Goal: Task Accomplishment & Management: Manage account settings

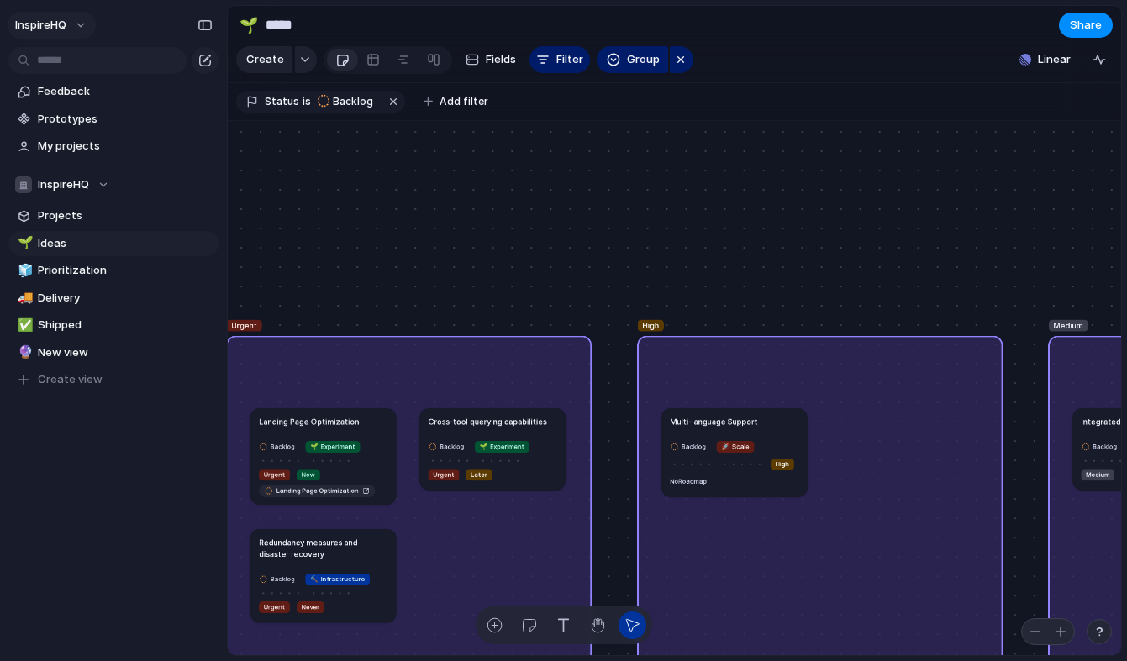
click at [76, 22] on button "InspireHQ" at bounding box center [52, 25] width 88 height 27
click at [97, 92] on span "Invite members" at bounding box center [79, 90] width 81 height 17
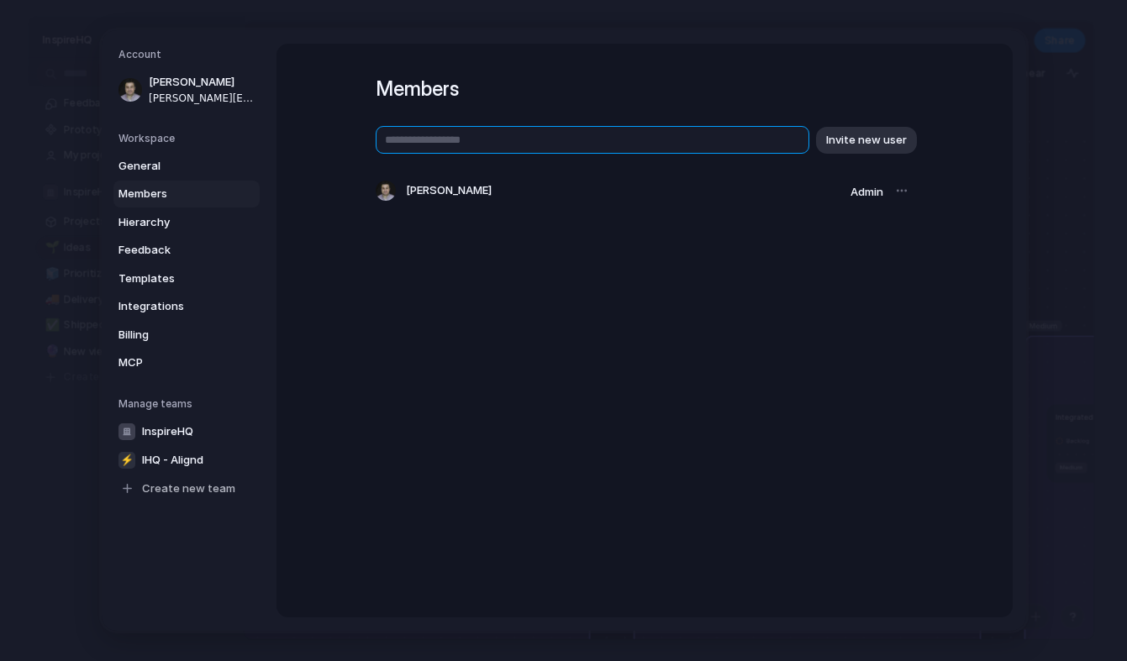
click at [478, 141] on input "text" at bounding box center [593, 140] width 434 height 28
type input "**********"
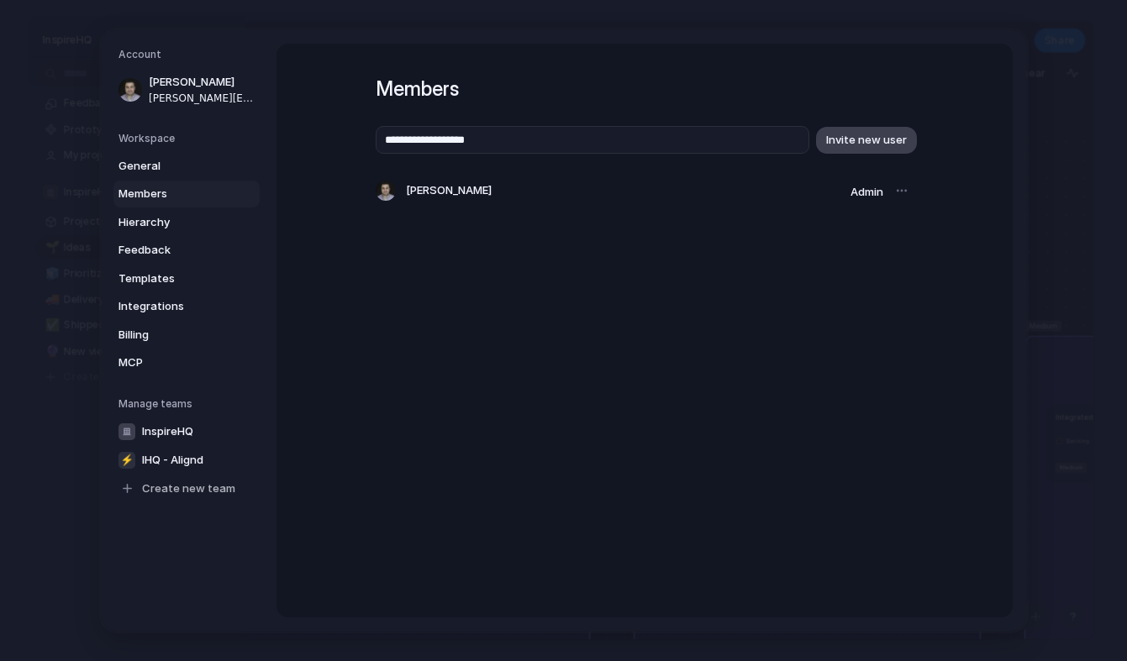
click at [839, 139] on span "Invite new user" at bounding box center [866, 140] width 81 height 17
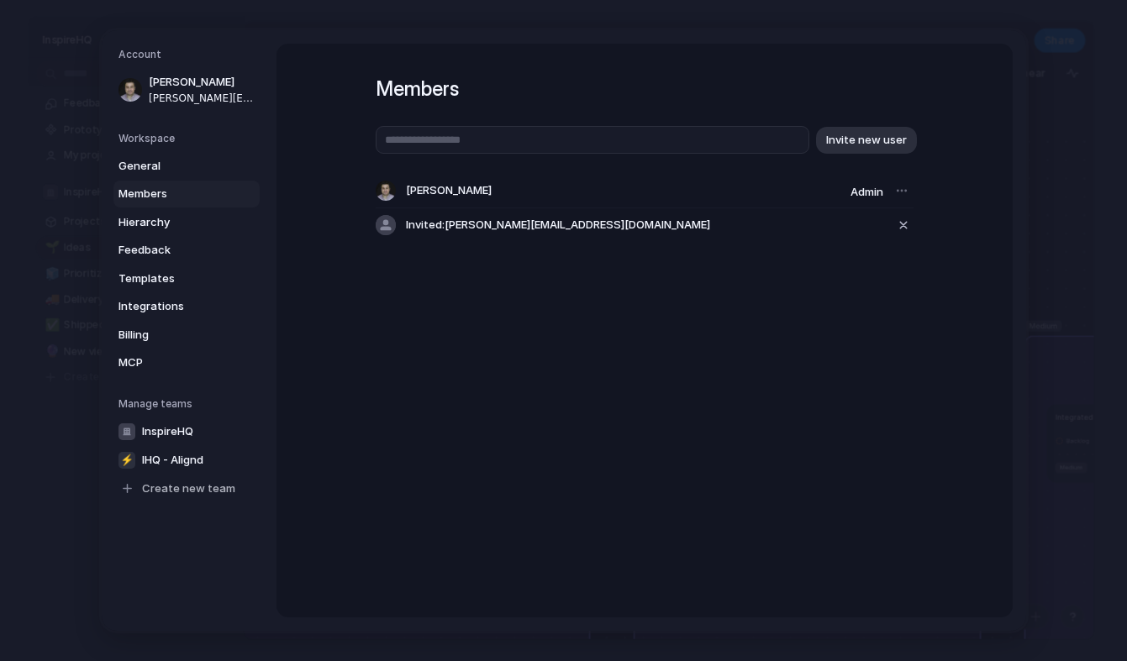
click at [559, 224] on span "Invited: adam@inspirehq.team" at bounding box center [558, 225] width 304 height 17
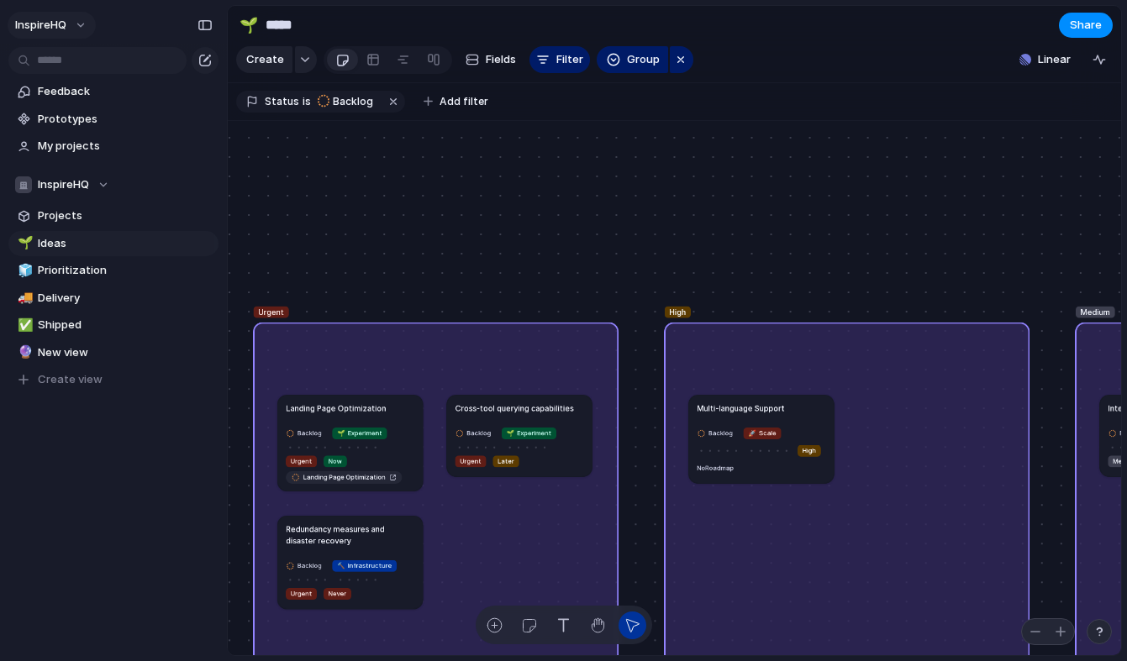
click at [74, 24] on button "InspireHQ" at bounding box center [52, 25] width 88 height 27
click at [65, 84] on span "Invite members" at bounding box center [79, 90] width 81 height 17
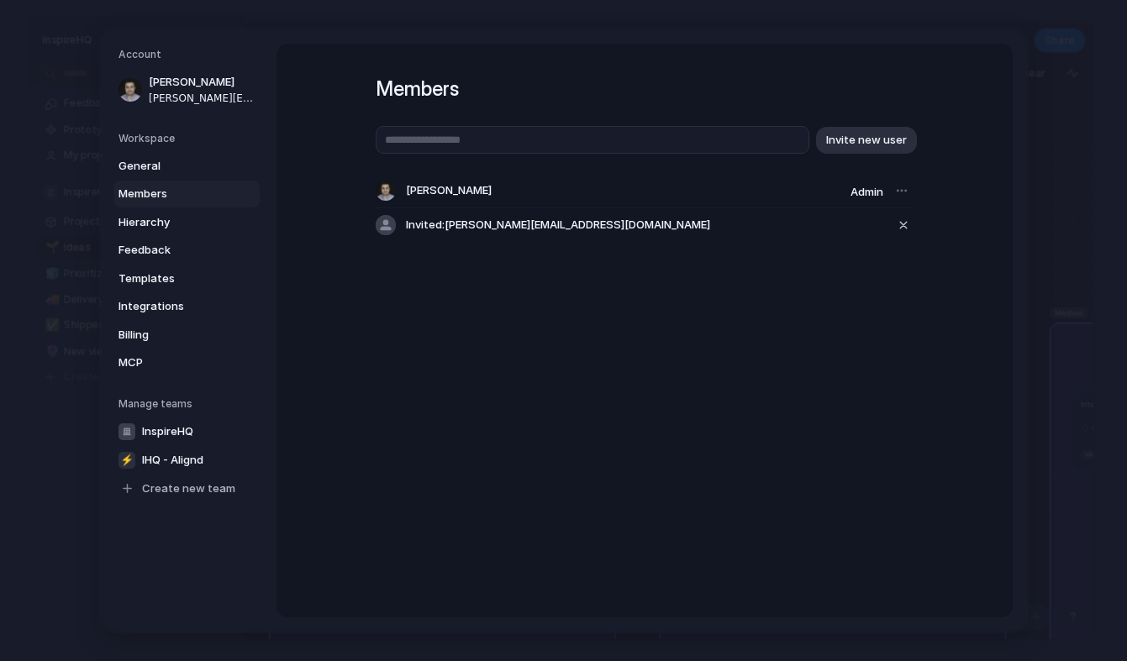
click at [471, 221] on span "Invited: adam@inspirehq.team" at bounding box center [558, 225] width 304 height 17
click at [195, 190] on span "Members" at bounding box center [172, 194] width 108 height 17
click at [148, 195] on span "Members" at bounding box center [172, 194] width 108 height 17
click at [133, 172] on span "General" at bounding box center [172, 166] width 108 height 17
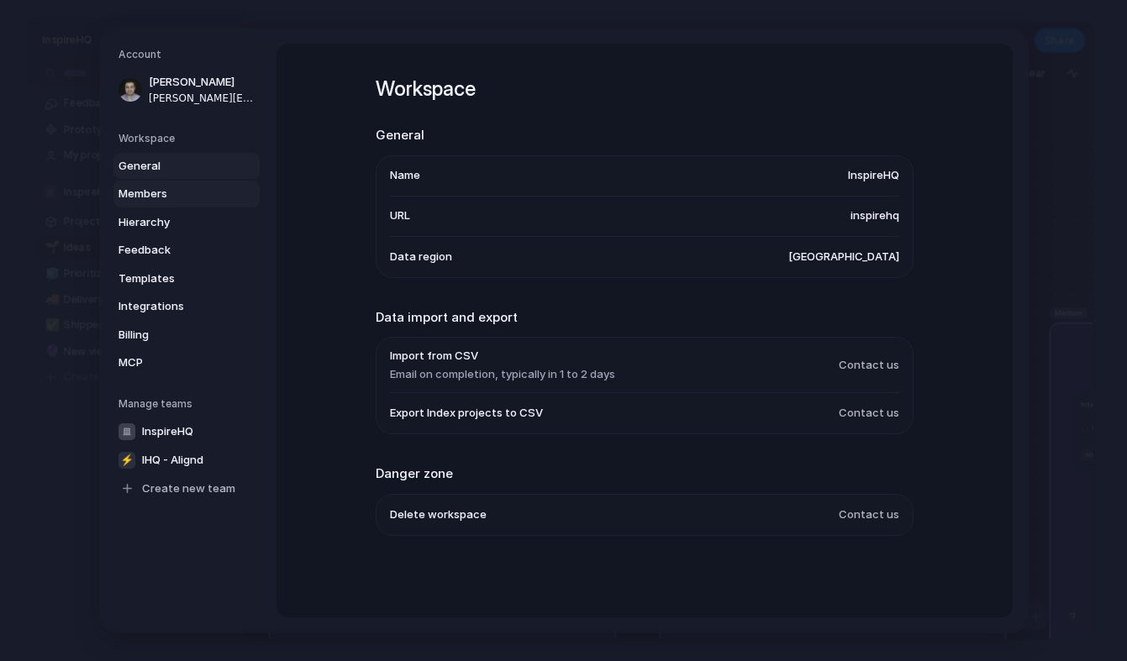
click at [127, 203] on link "Members" at bounding box center [186, 194] width 146 height 27
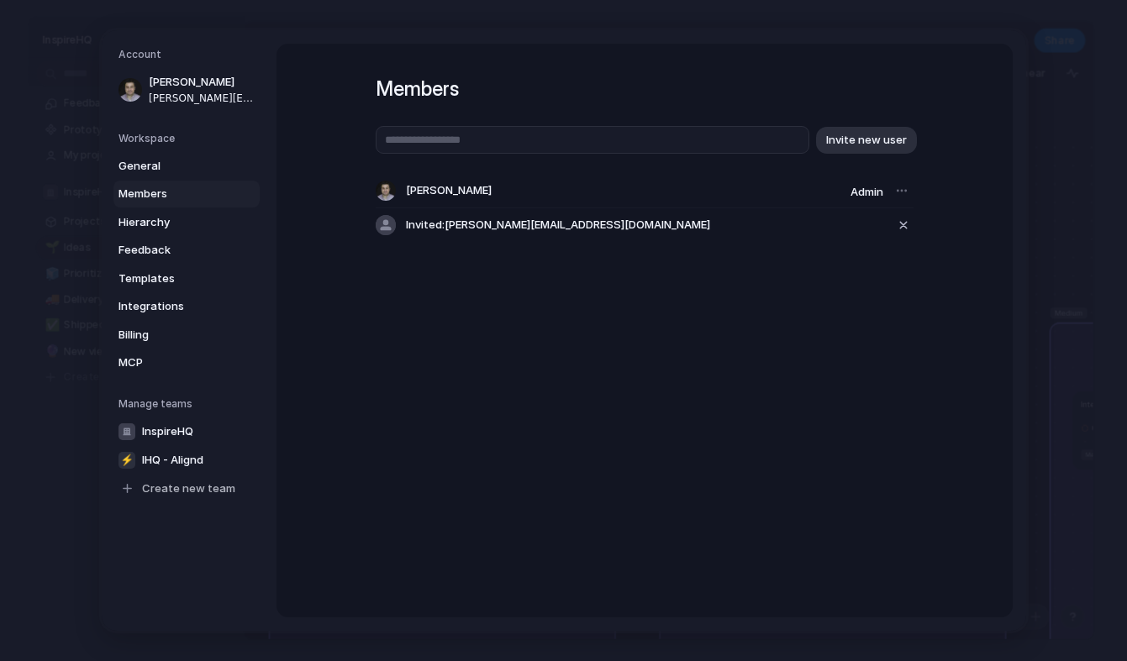
click at [345, 279] on div "Members Invite new user alex fraiha Admin Invited: adam@inspirehq.team" at bounding box center [644, 331] width 736 height 574
click at [462, 137] on input "text" at bounding box center [593, 140] width 434 height 28
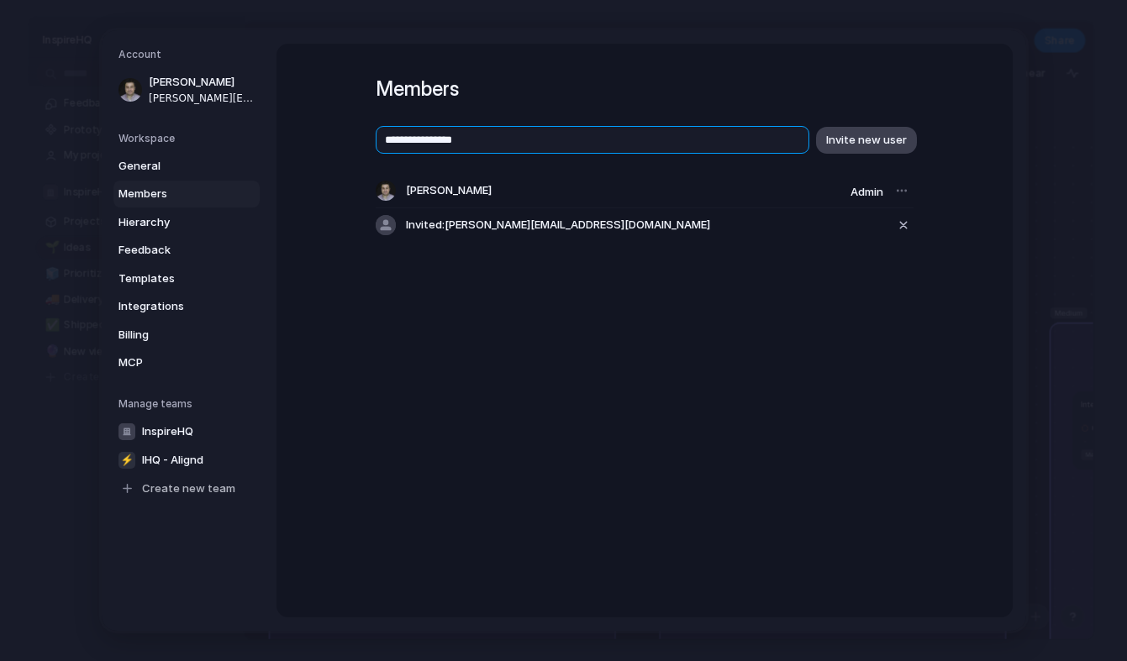
type input "**********"
click at [834, 145] on span "Invite new user" at bounding box center [866, 140] width 81 height 17
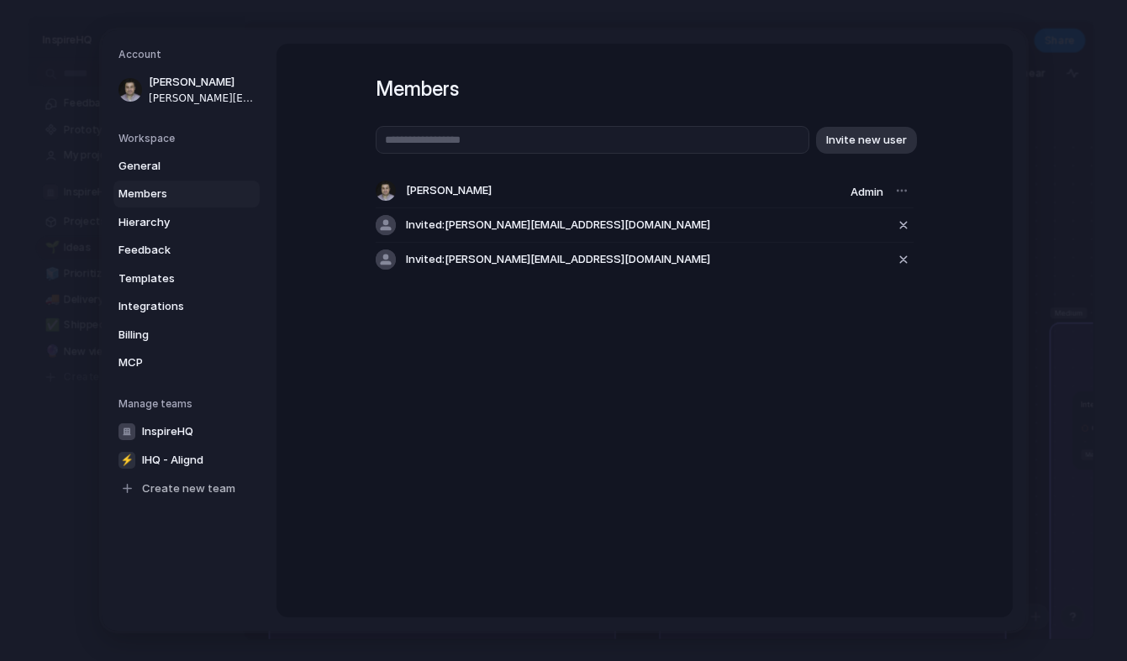
click at [618, 313] on div "Members Invite new user alex fraiha Admin Invited: adam@inspirehq.team Invited:…" at bounding box center [645, 190] width 538 height 293
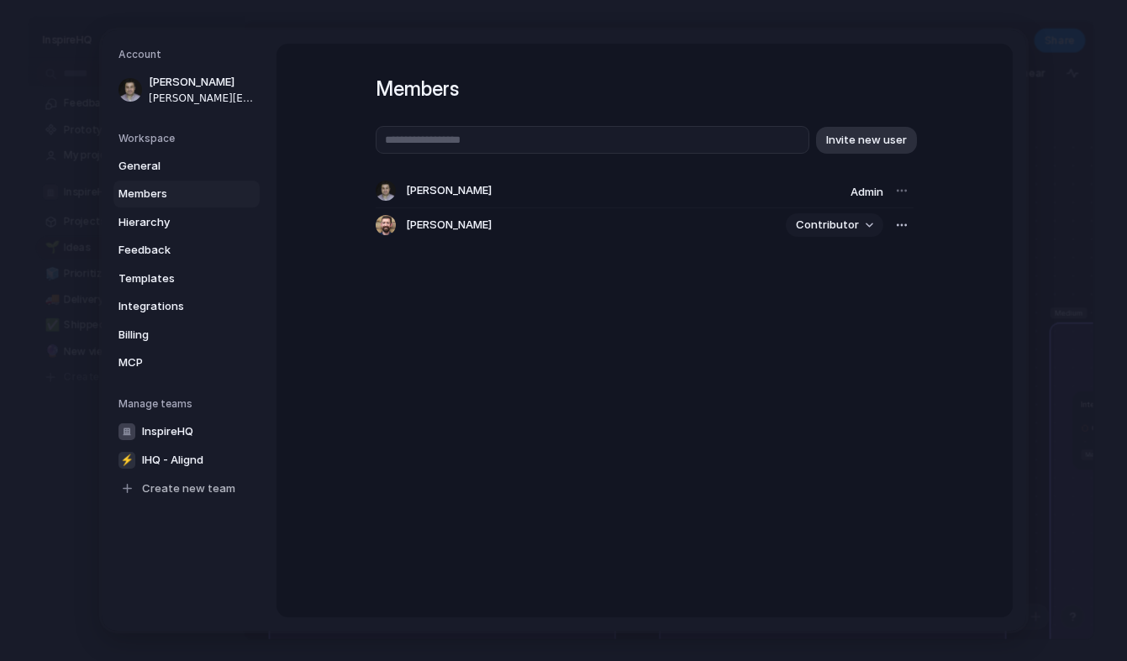
click at [865, 224] on button "Contributor" at bounding box center [834, 225] width 97 height 24
click at [836, 260] on li "Admin" at bounding box center [840, 261] width 96 height 27
click at [900, 219] on div "button" at bounding box center [901, 224] width 13 height 13
click at [829, 356] on div "Remove from workspace" at bounding box center [563, 330] width 1127 height 661
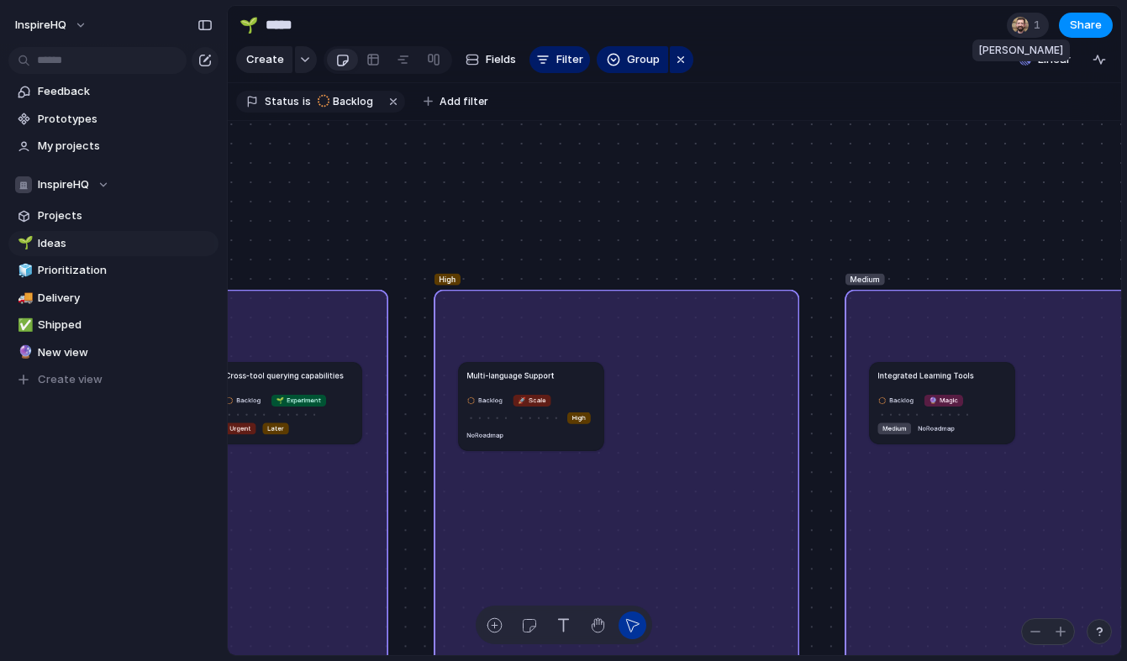
click at [1021, 29] on div at bounding box center [1020, 25] width 17 height 17
click at [1021, 29] on div "Seen by [PERSON_NAME]" at bounding box center [563, 330] width 1127 height 661
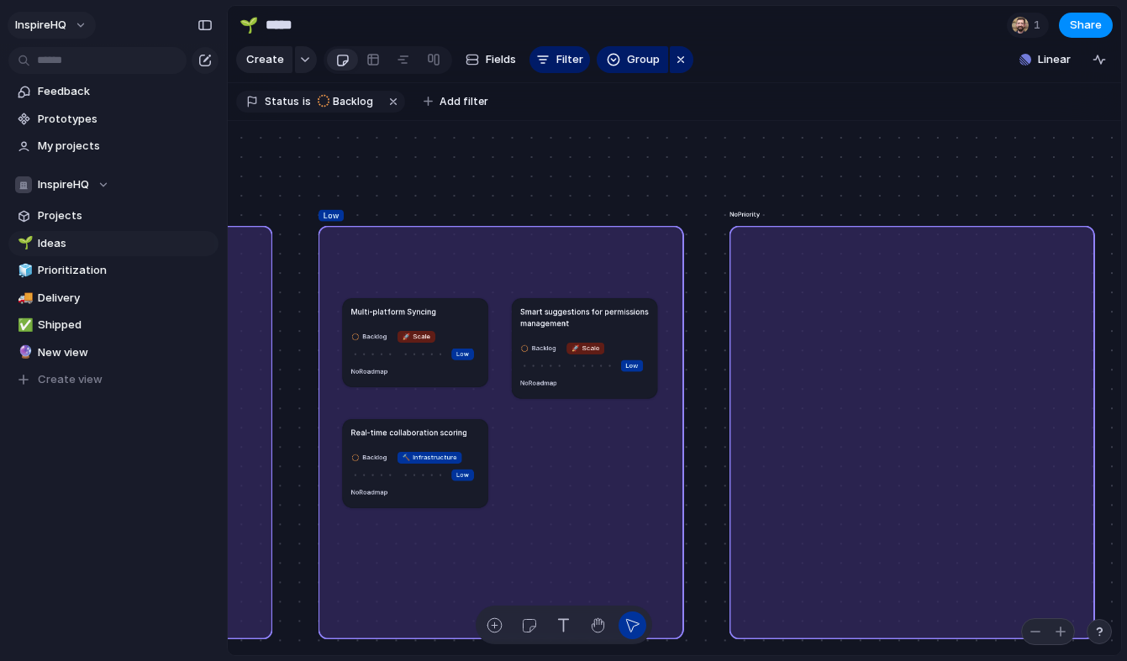
click at [76, 26] on button "InspireHQ" at bounding box center [52, 25] width 88 height 27
click at [54, 84] on span "Invite members" at bounding box center [79, 90] width 81 height 17
click at [1031, 24] on div "1" at bounding box center [1028, 25] width 42 height 25
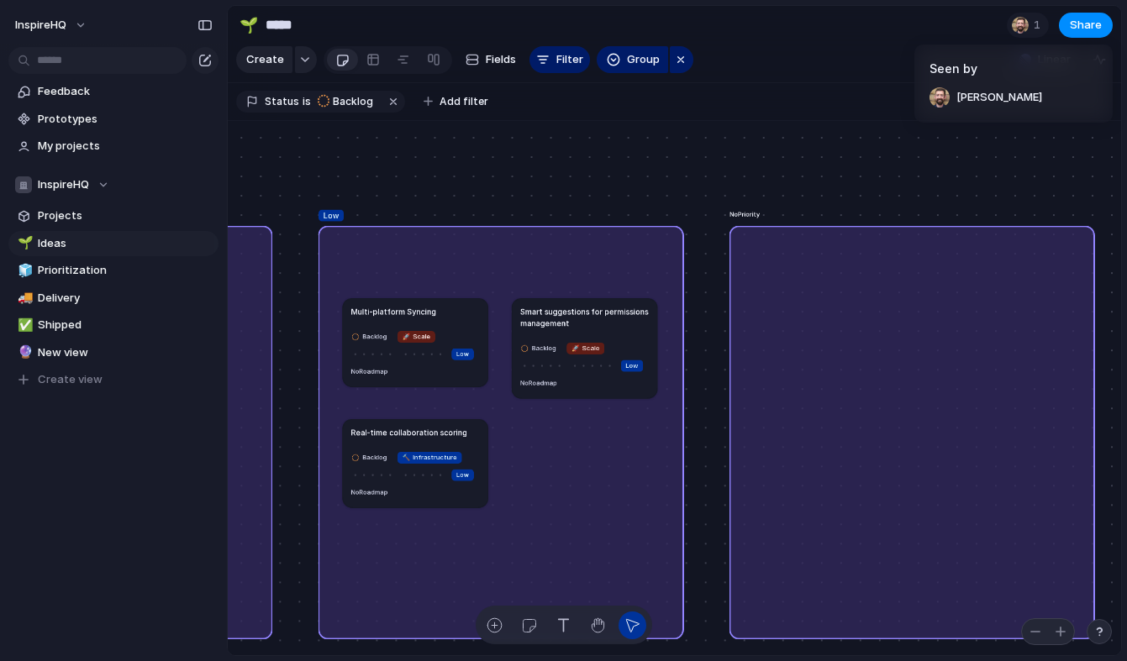
click at [885, 94] on div "Seen by [PERSON_NAME]" at bounding box center [563, 330] width 1127 height 661
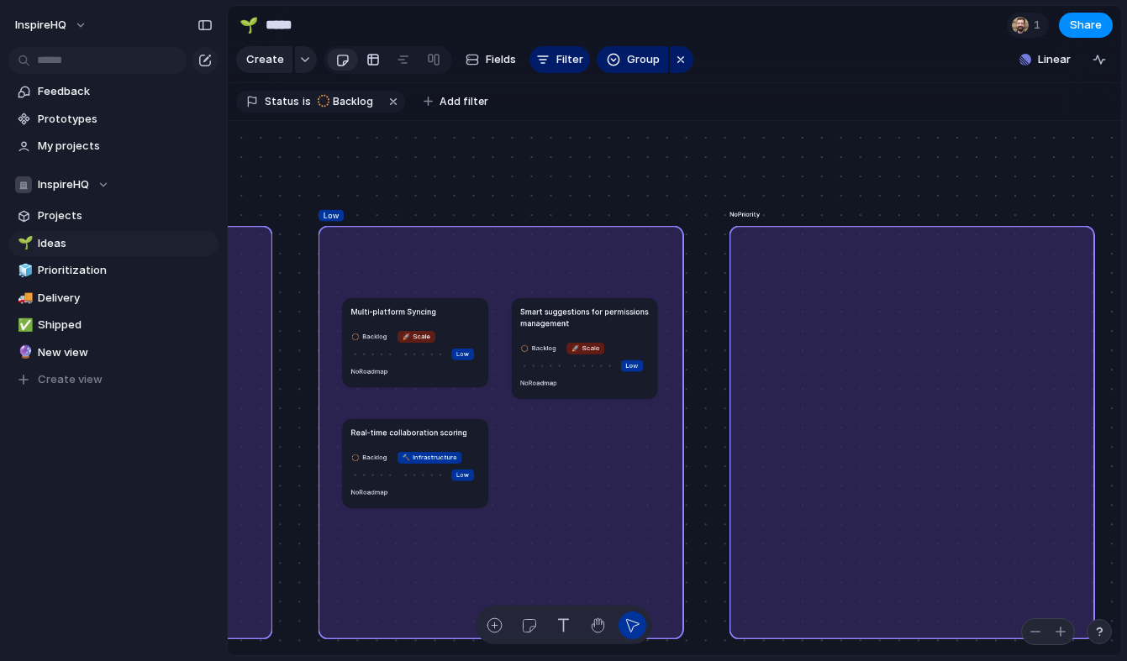
click at [376, 54] on div at bounding box center [372, 59] width 13 height 27
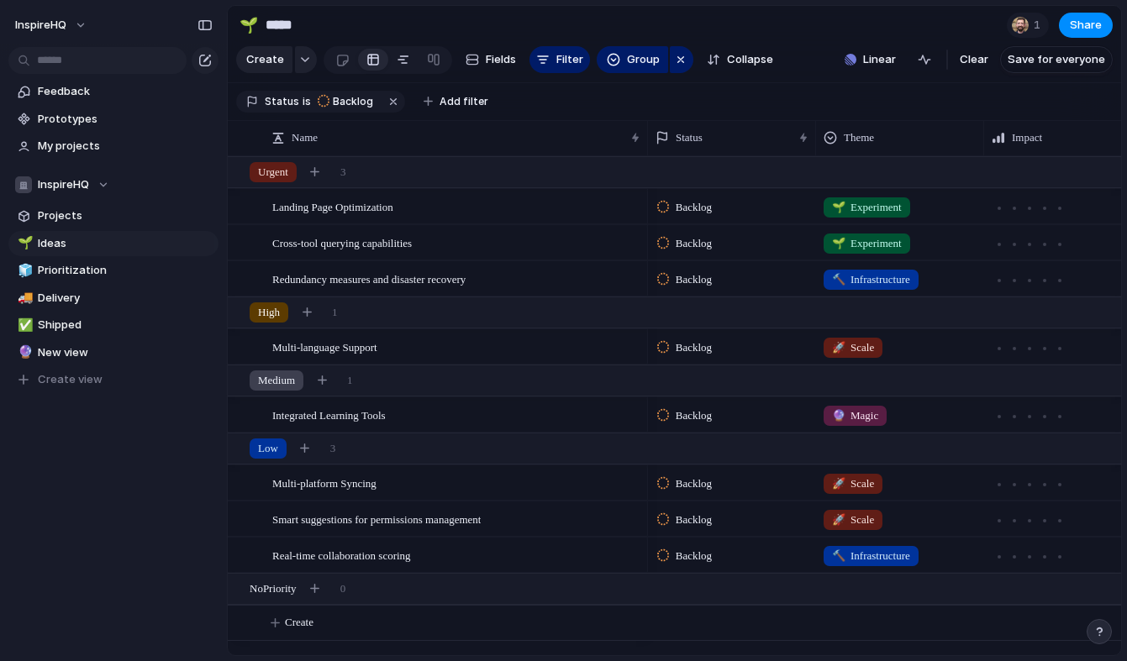
click at [390, 57] on link at bounding box center [403, 59] width 30 height 27
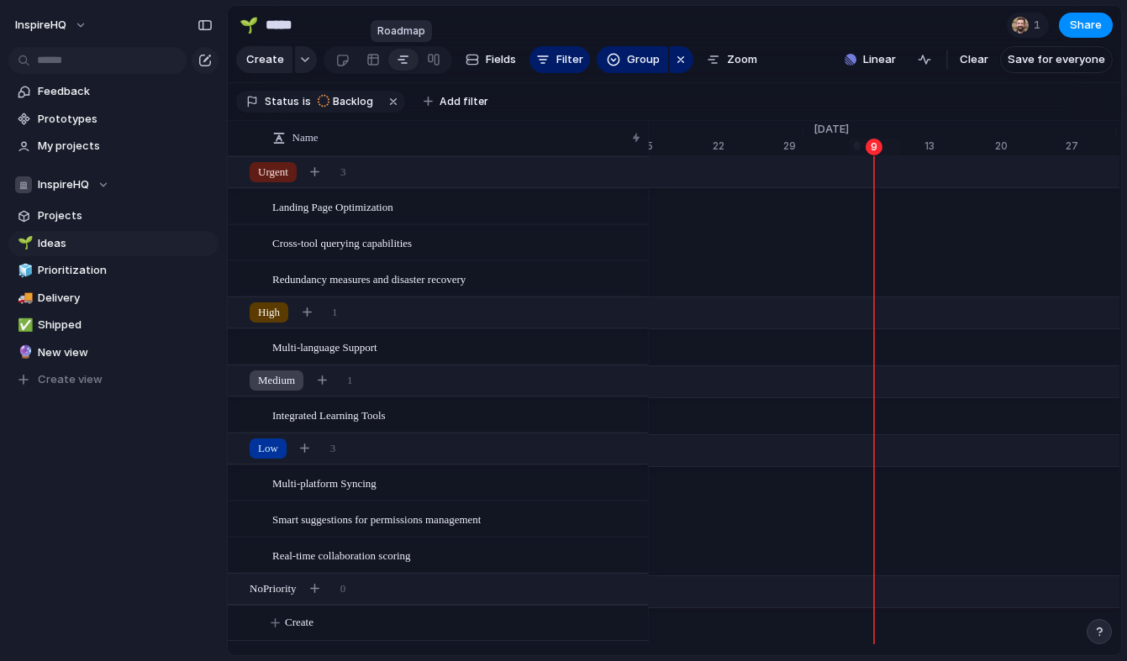
scroll to position [0, 10897]
click at [374, 60] on div at bounding box center [372, 59] width 13 height 27
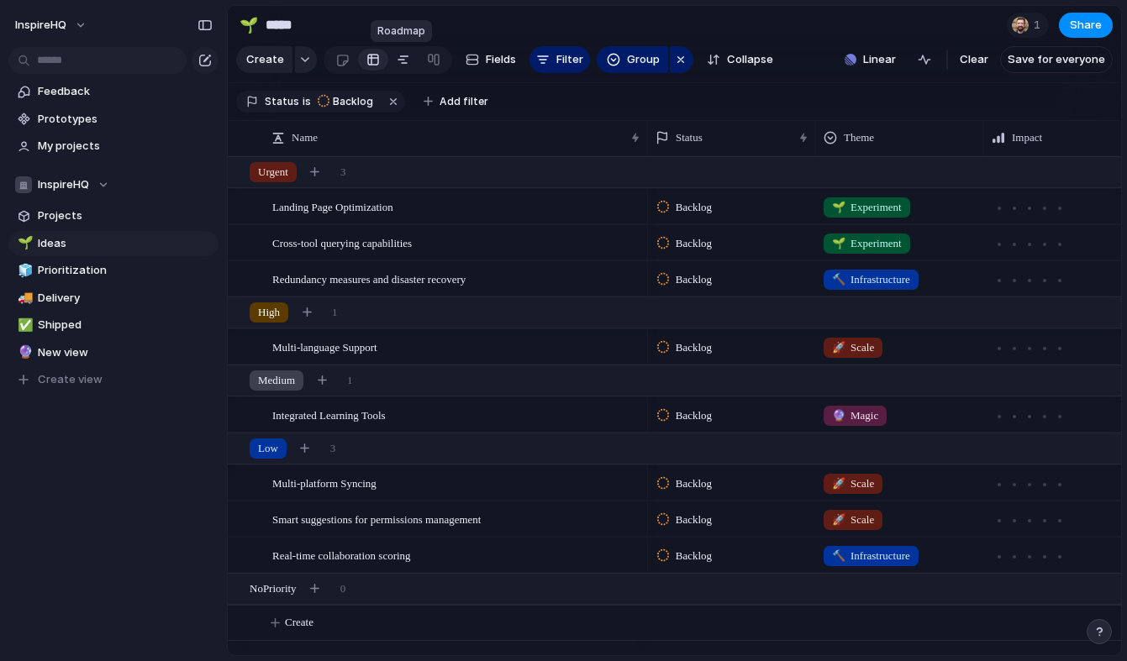
click at [397, 61] on div at bounding box center [403, 59] width 13 height 27
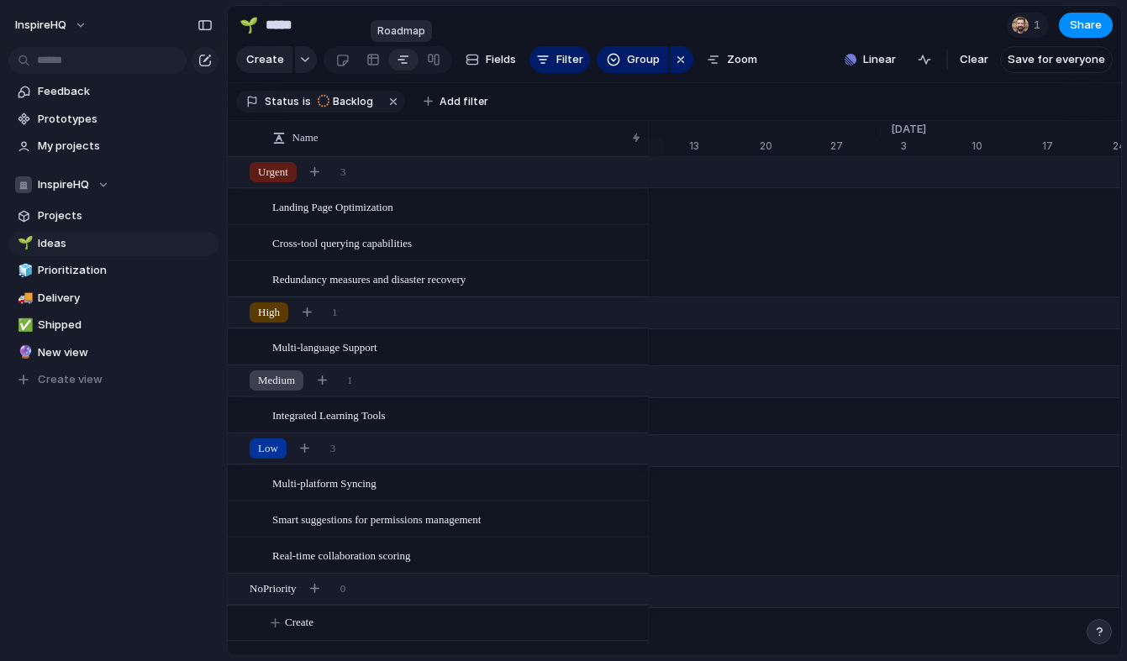
scroll to position [0, 11132]
click at [427, 51] on div at bounding box center [433, 59] width 13 height 27
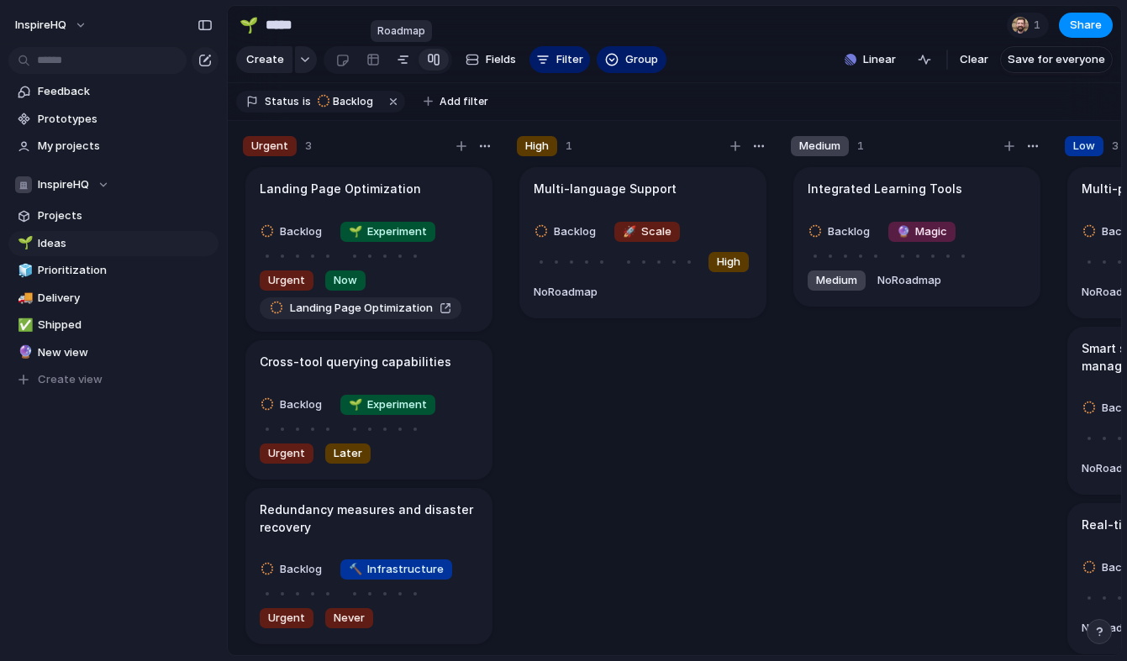
click at [406, 55] on div at bounding box center [403, 59] width 13 height 27
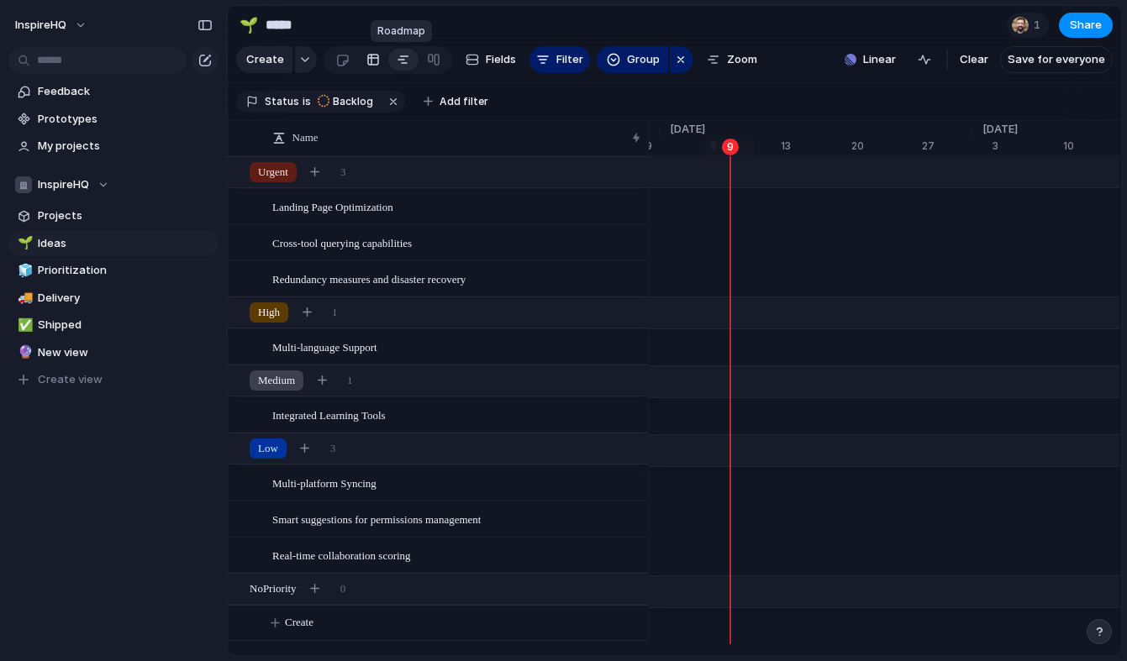
scroll to position [0, 11041]
click at [376, 56] on link at bounding box center [373, 59] width 30 height 27
